Goal: Understand process/instructions: Learn how to perform a task or action

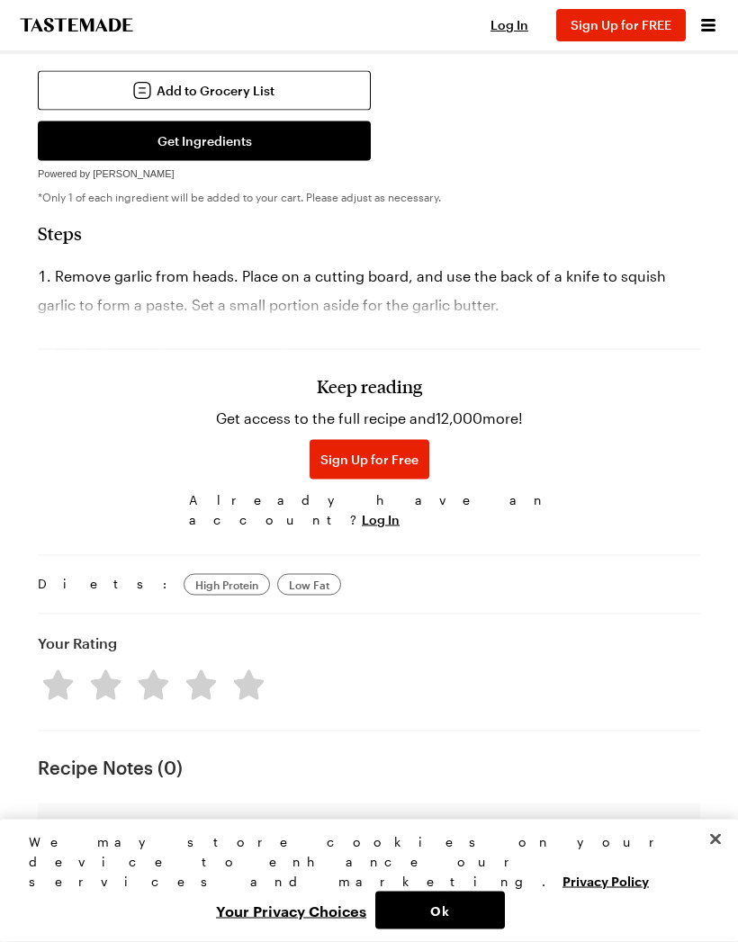
scroll to position [1476, 0]
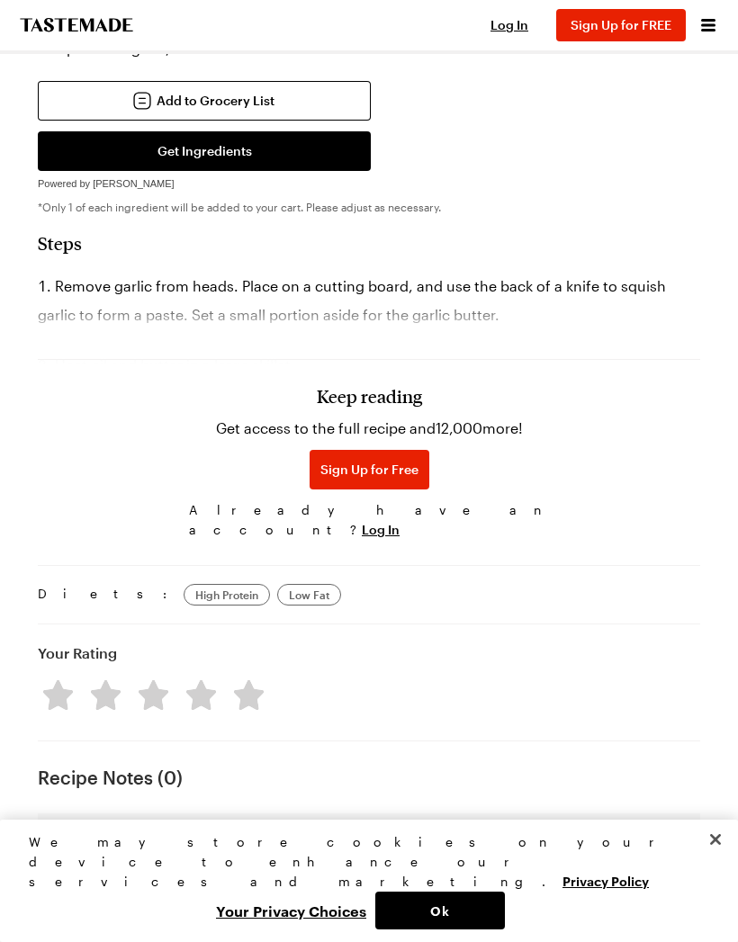
click at [385, 407] on h3 "Keep reading" at bounding box center [369, 396] width 105 height 22
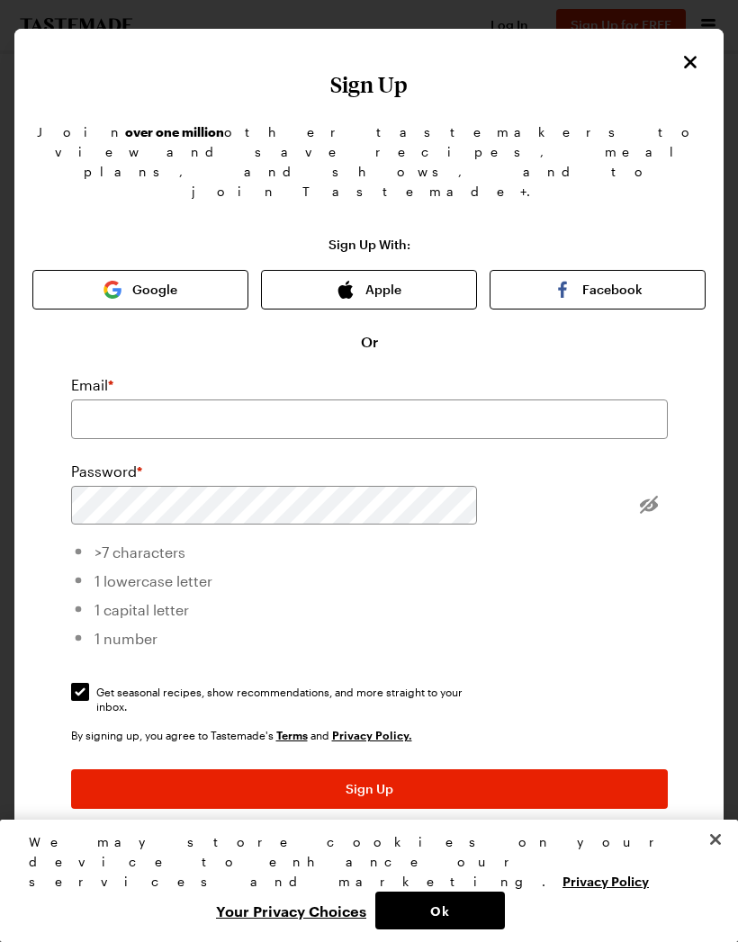
click at [666, 97] on h1 "Sign Up" at bounding box center [368, 84] width 673 height 25
click at [696, 73] on icon "Close" at bounding box center [691, 62] width 22 height 22
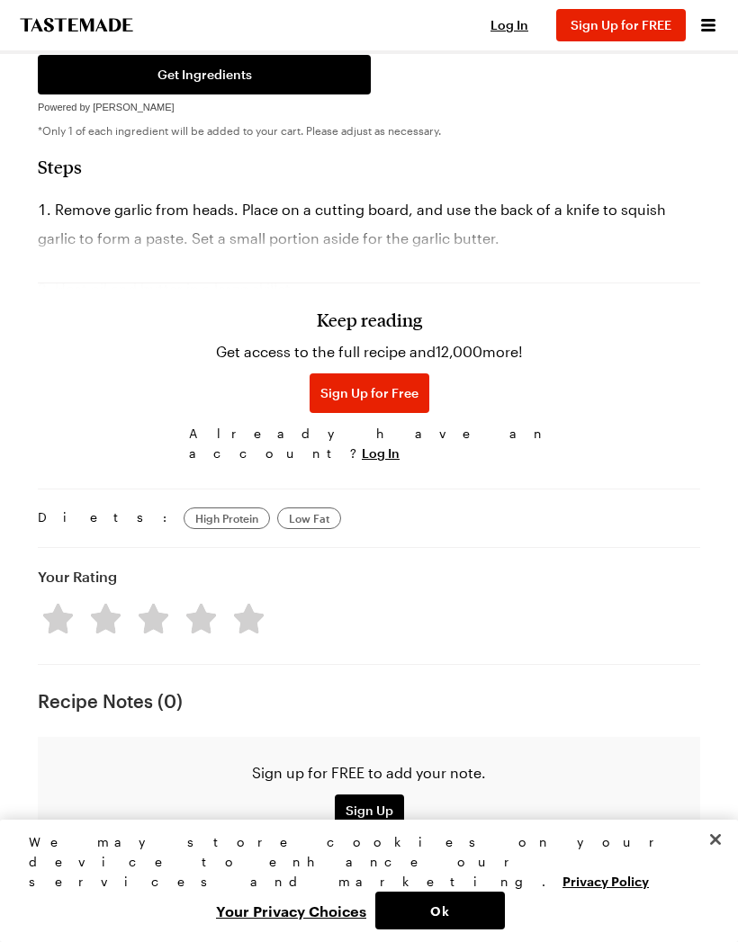
scroll to position [1556, 0]
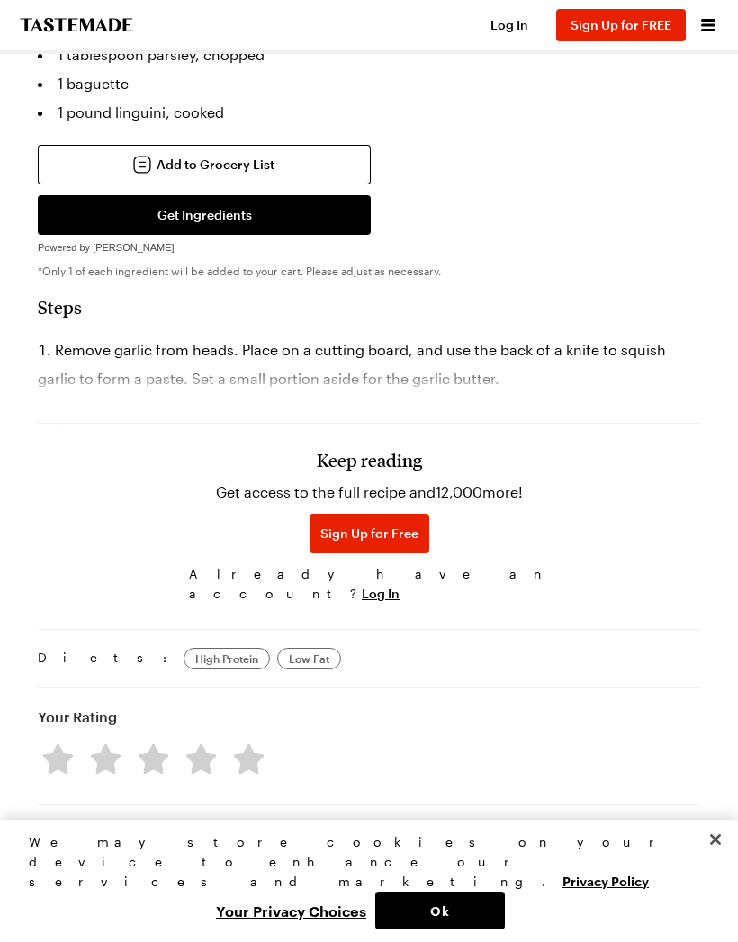
scroll to position [1411, 0]
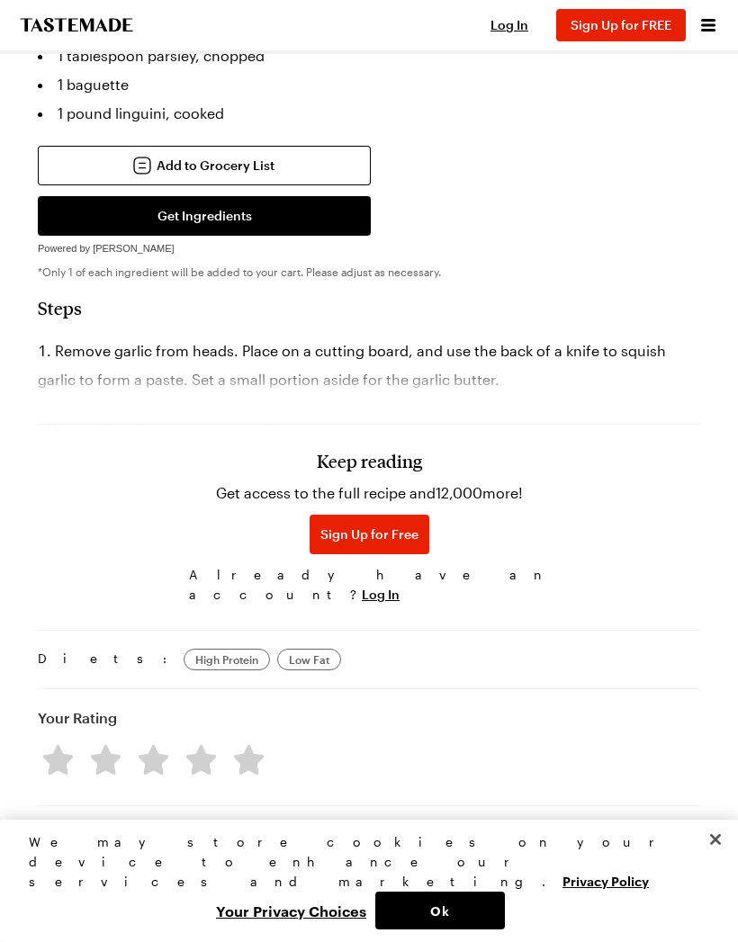
click at [364, 471] on h3 "Keep reading" at bounding box center [369, 461] width 105 height 22
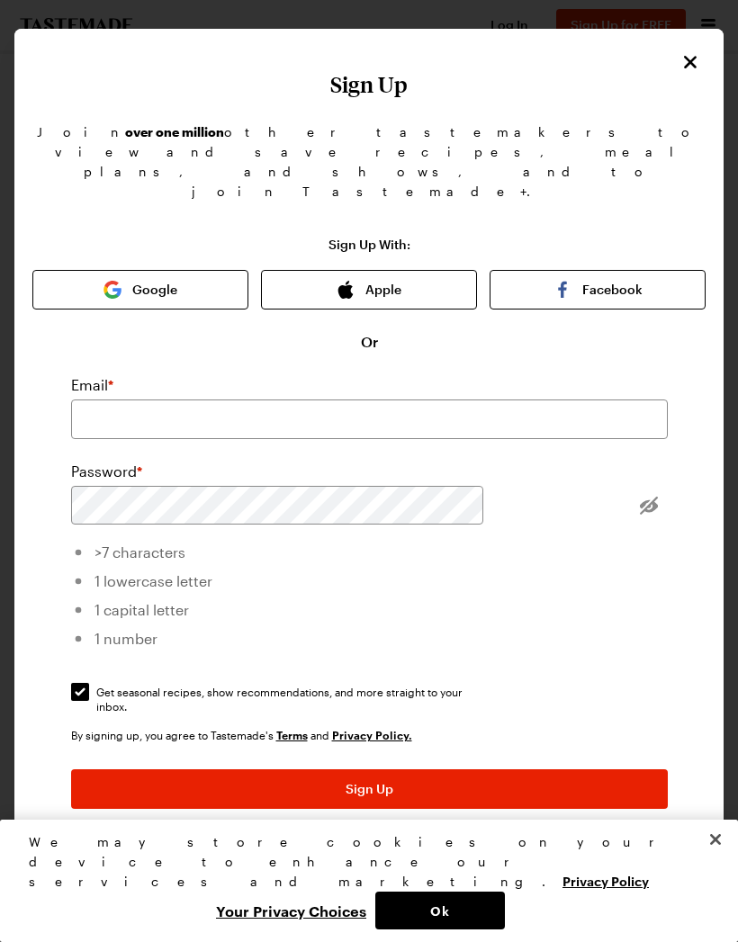
click at [692, 73] on icon "Close" at bounding box center [691, 62] width 22 height 22
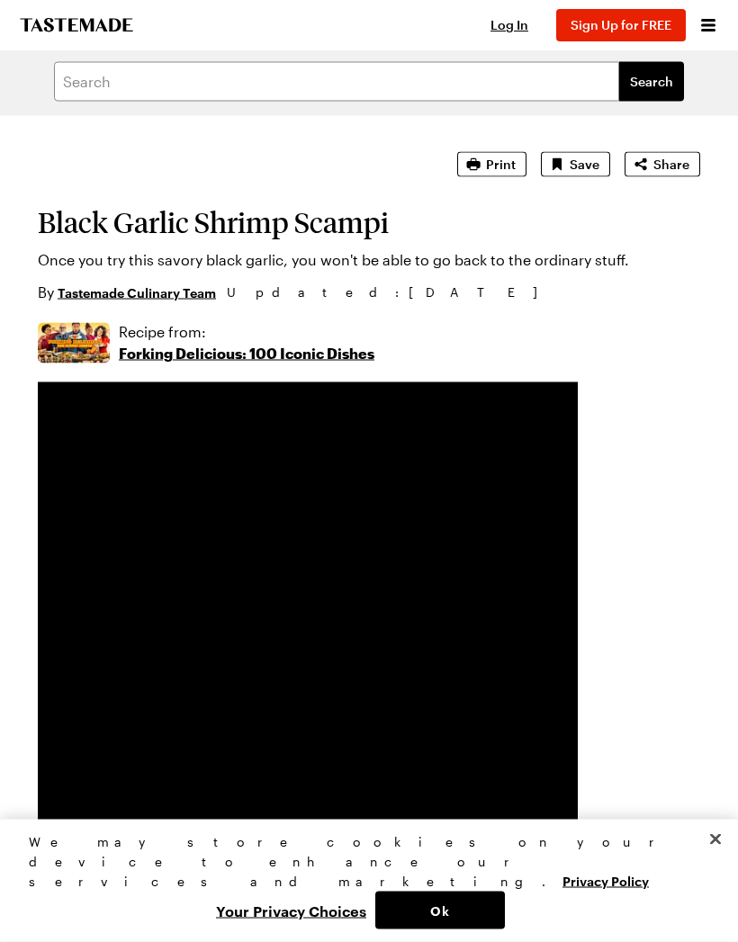
scroll to position [0, 0]
